Goal: Navigation & Orientation: Find specific page/section

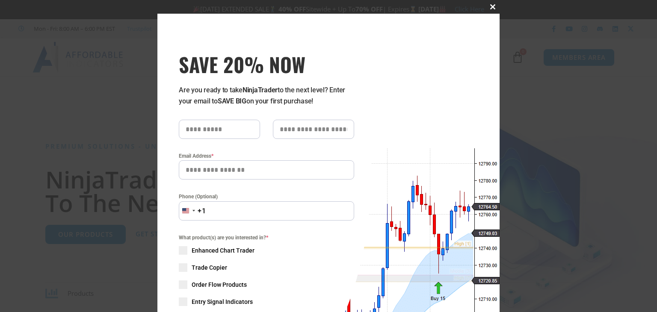
click at [446, 7] on span at bounding box center [493, 6] width 14 height 5
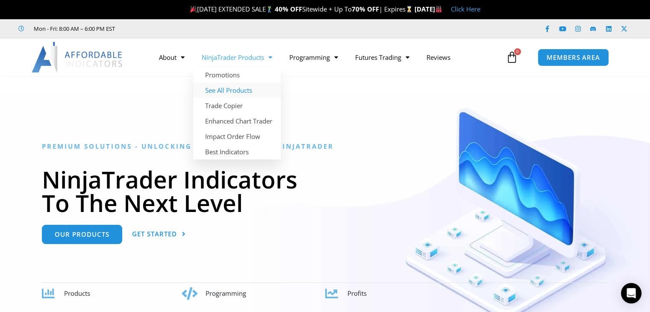
click at [230, 91] on link "See All Products" at bounding box center [237, 90] width 88 height 15
